Goal: Information Seeking & Learning: Learn about a topic

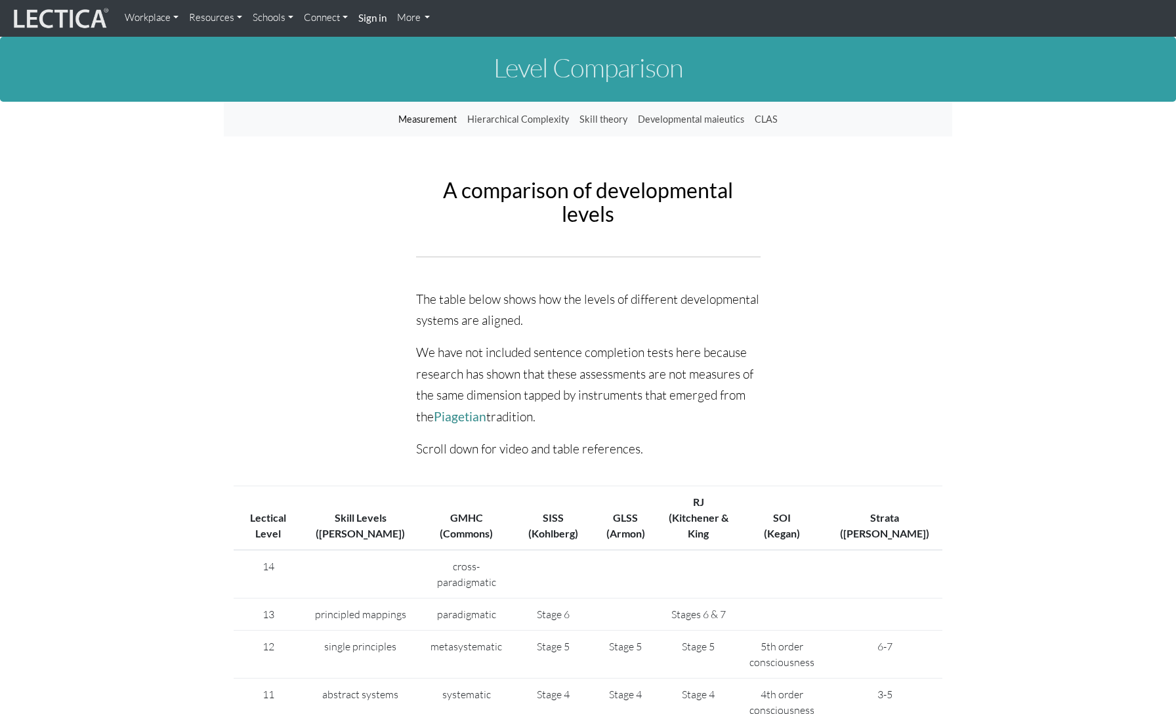
scroll to position [14, 0]
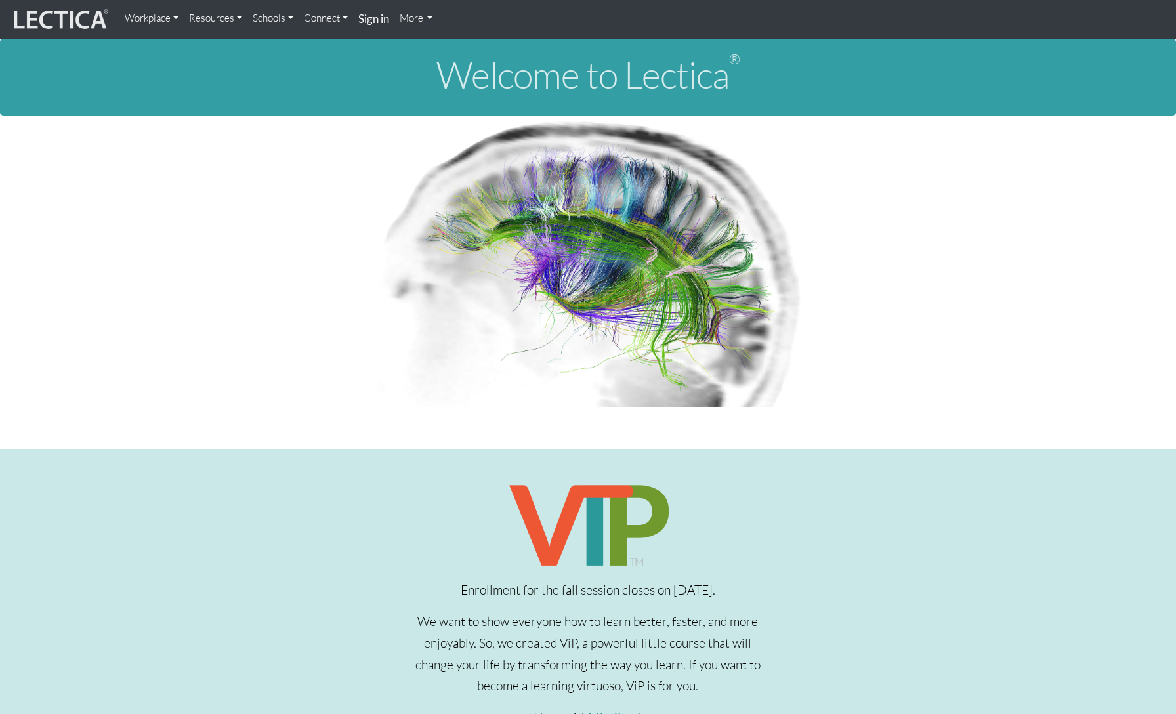
click at [233, 22] on link "Resources" at bounding box center [216, 18] width 64 height 26
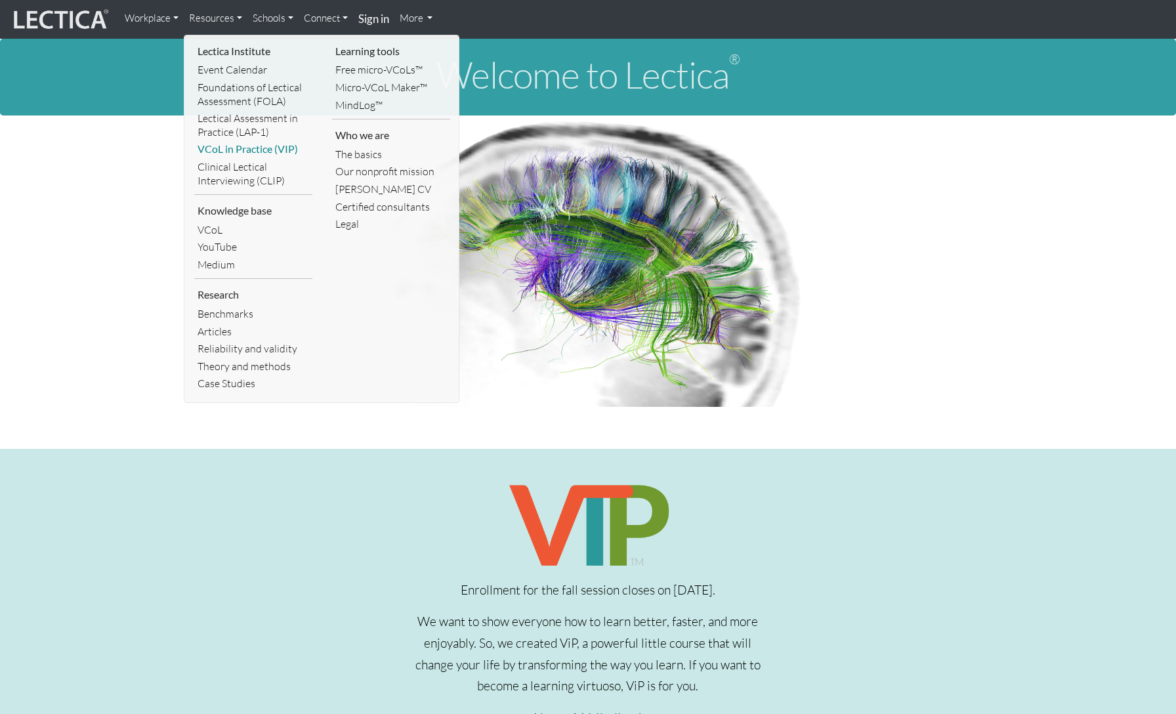
click at [264, 144] on link "VCoL in Practice (VIP)" at bounding box center [253, 149] width 118 height 18
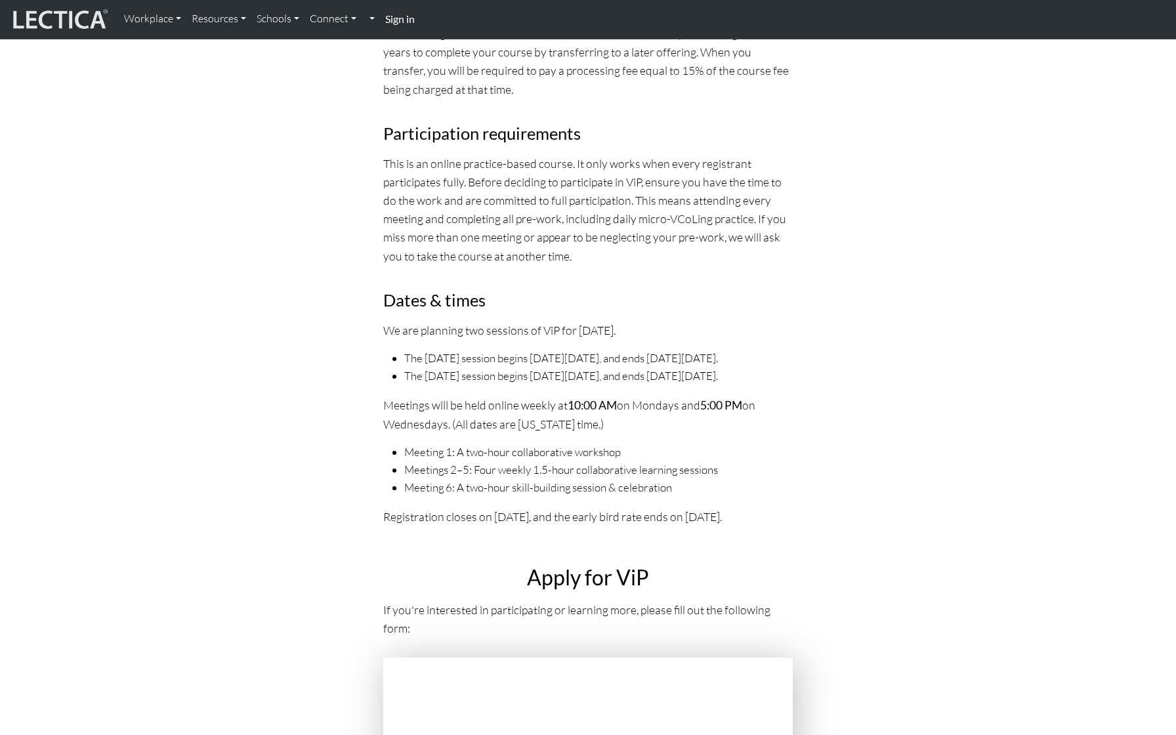
scroll to position [4398, 0]
drag, startPoint x: 596, startPoint y: 302, endPoint x: 612, endPoint y: 331, distance: 32.9
click at [612, 349] on ul "The [DATE] session begins [DATE][DATE], and ends [DATE][DATE]. The [DATE] sessi…" at bounding box center [587, 366] width 409 height 35
click at [607, 349] on li "The Monday session begins on Monday, October 13, 2025, and ends on Monday, Nove…" at bounding box center [598, 358] width 388 height 18
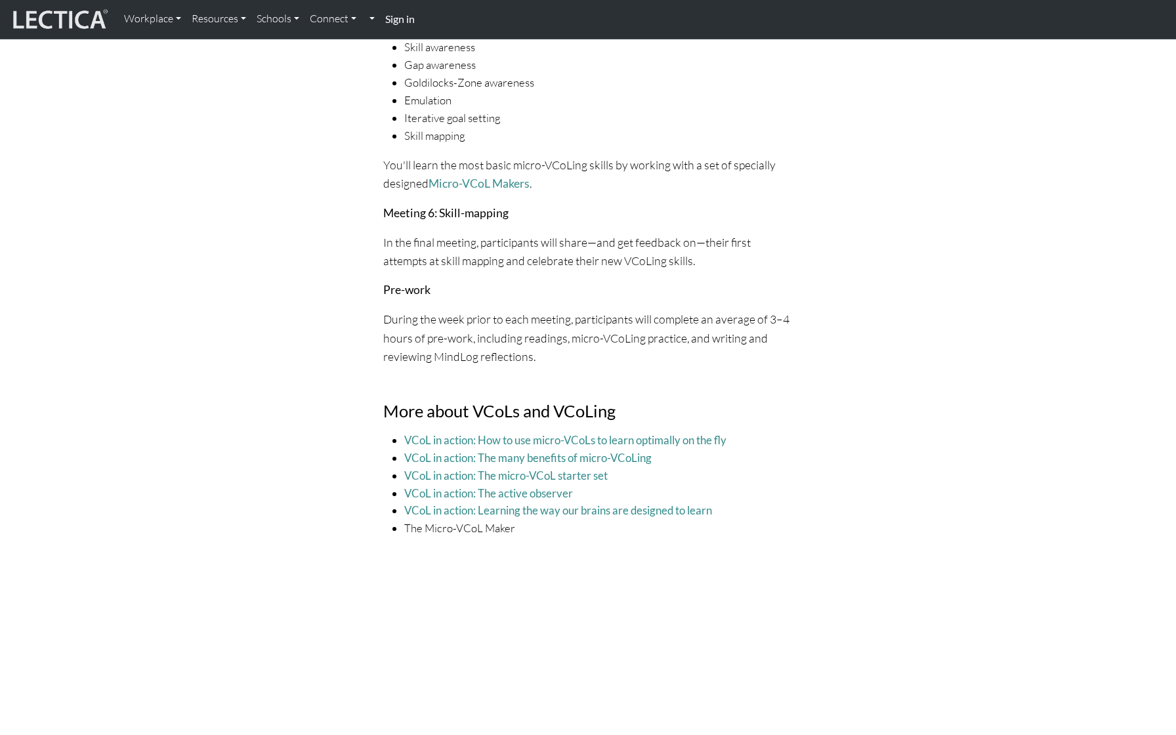
scroll to position [3231, 0]
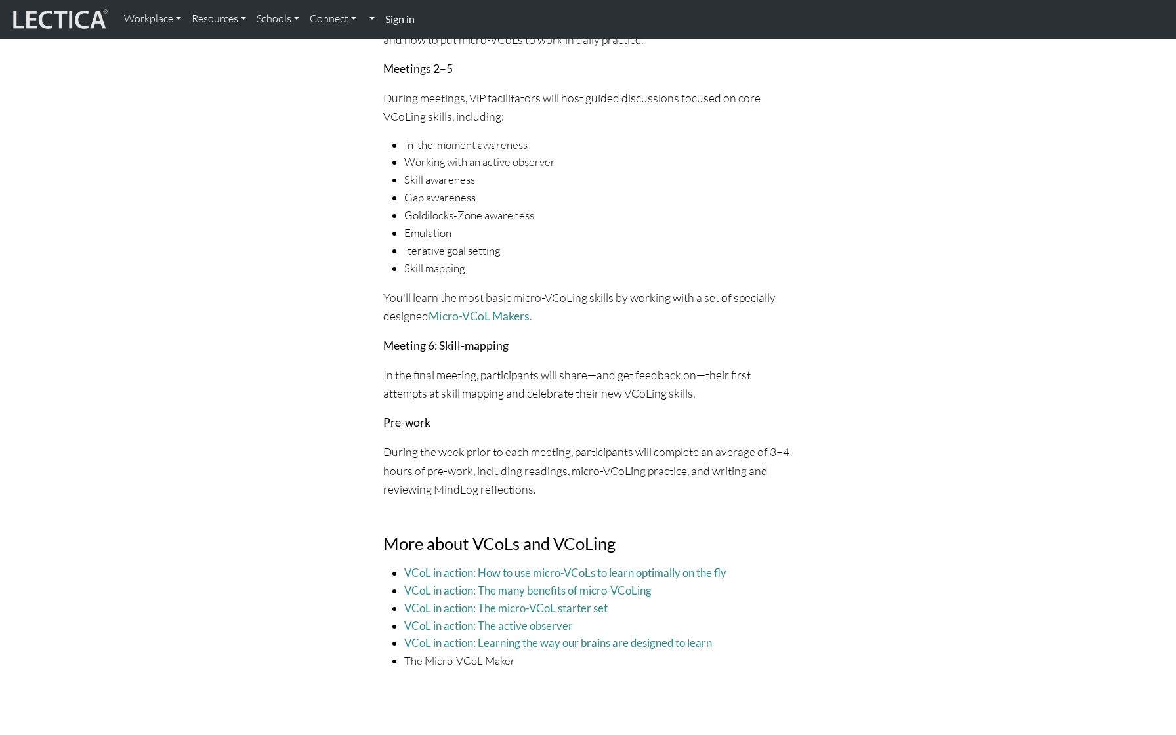
click at [78, 22] on img at bounding box center [59, 19] width 98 height 25
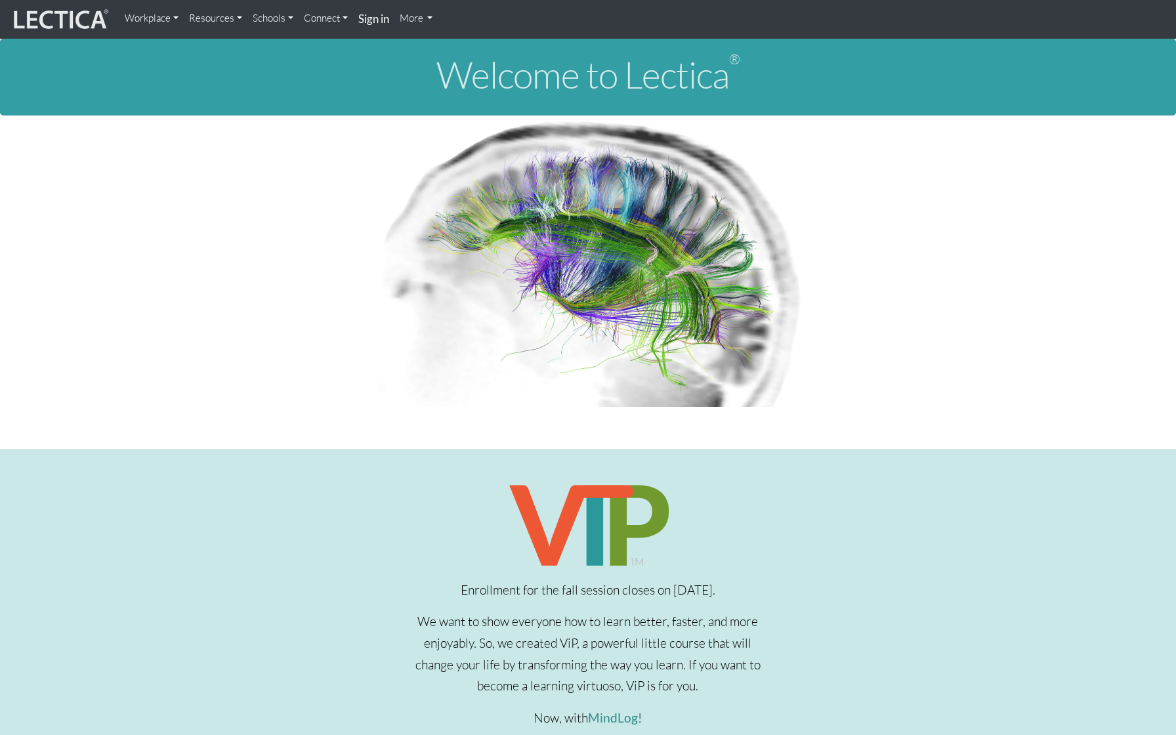
click at [216, 15] on link "Resources" at bounding box center [216, 18] width 64 height 26
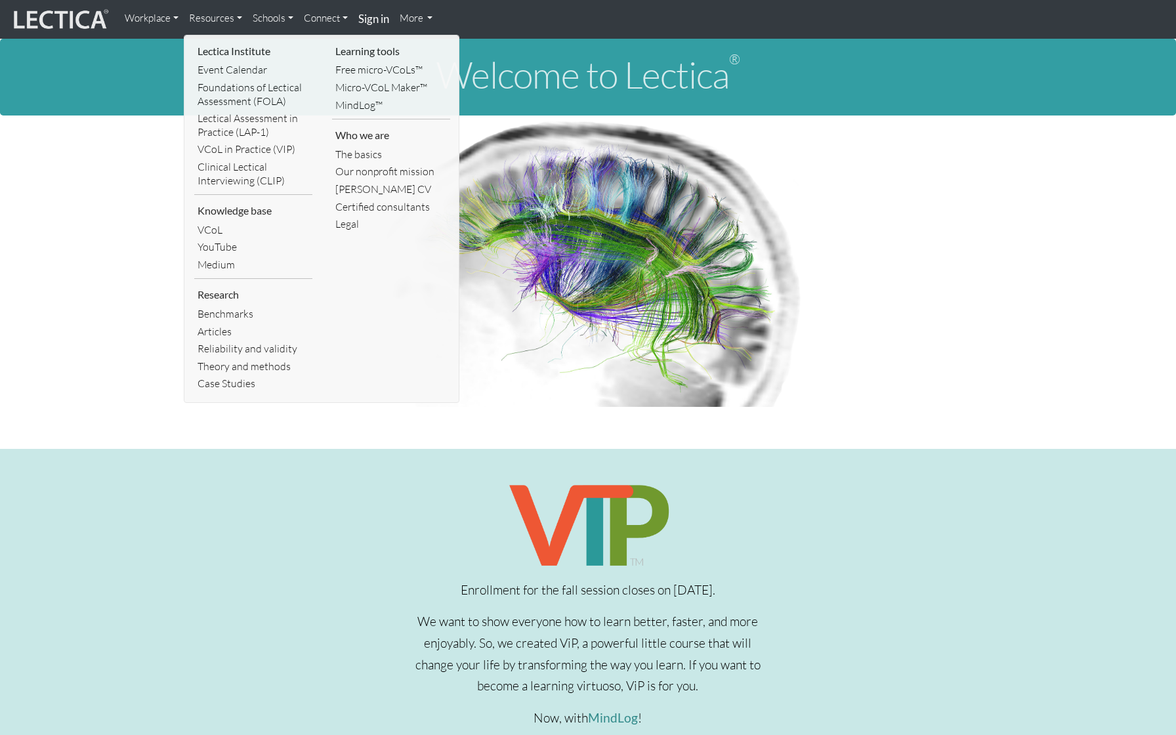
click at [285, 17] on link "Schools" at bounding box center [272, 18] width 51 height 26
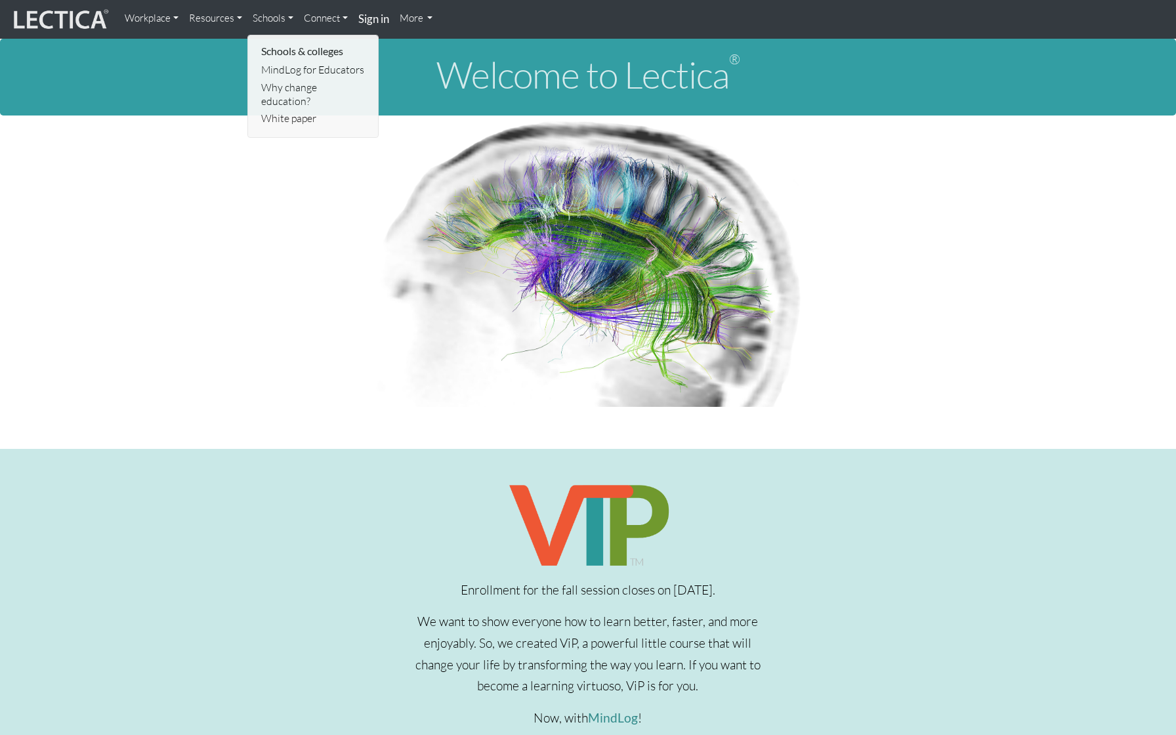
click at [95, 23] on img at bounding box center [59, 19] width 98 height 25
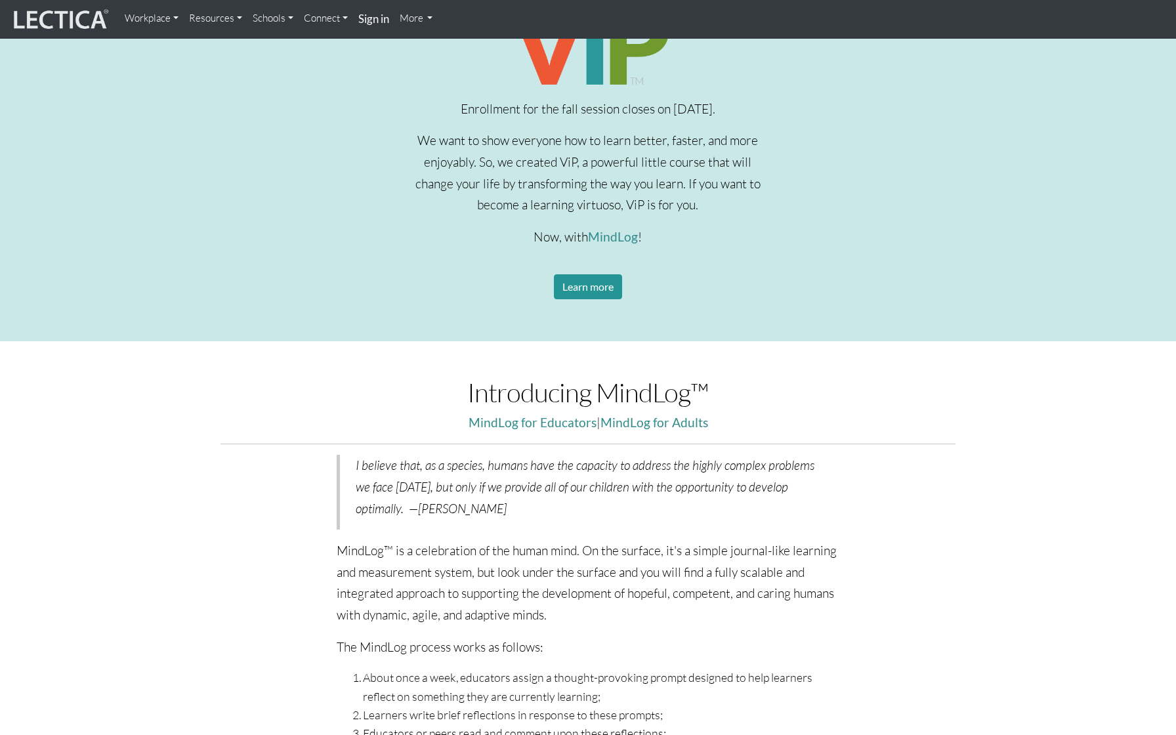
scroll to position [487, 0]
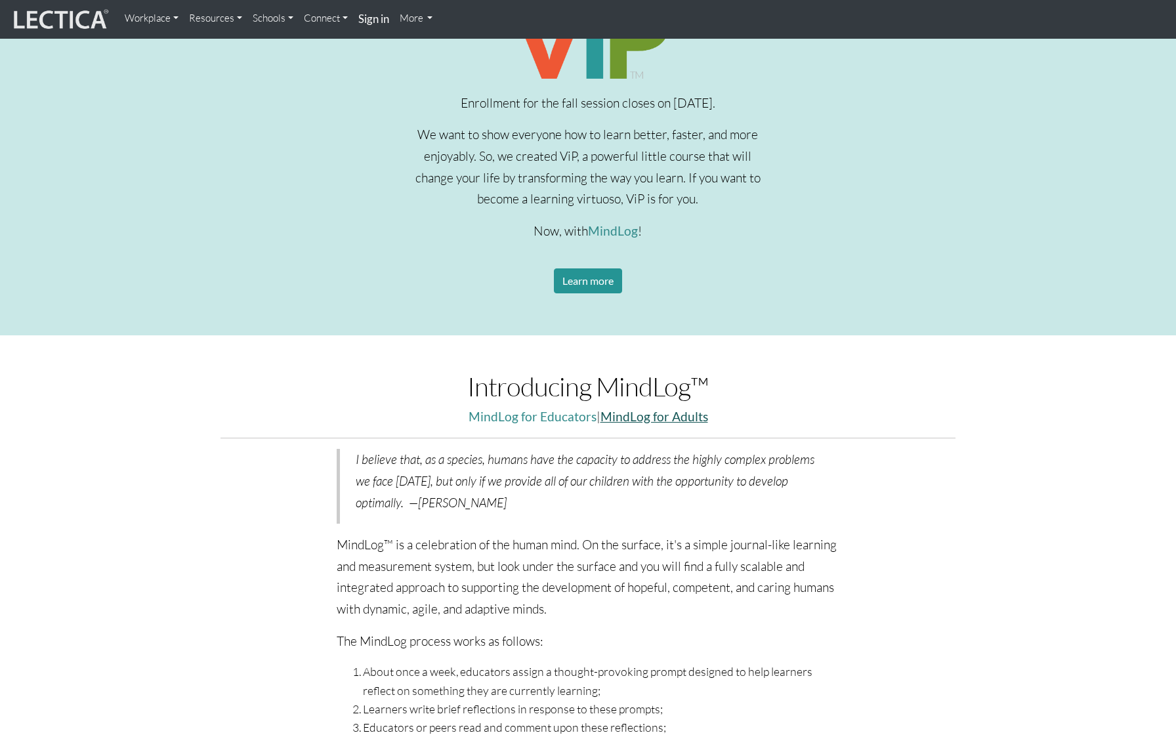
click at [646, 414] on link "MindLog for Adults" at bounding box center [654, 416] width 108 height 15
